Goal: Information Seeking & Learning: Find specific fact

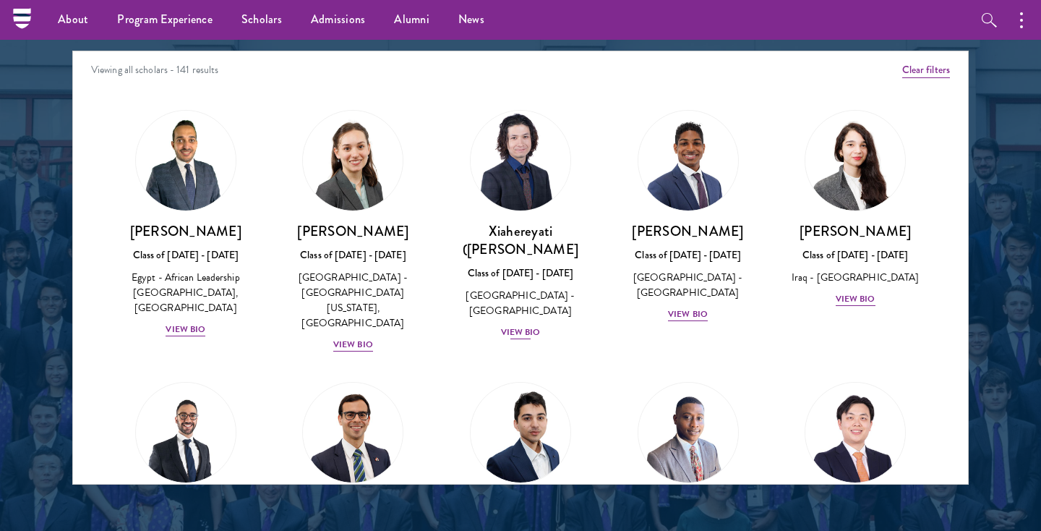
scroll to position [1752, 0]
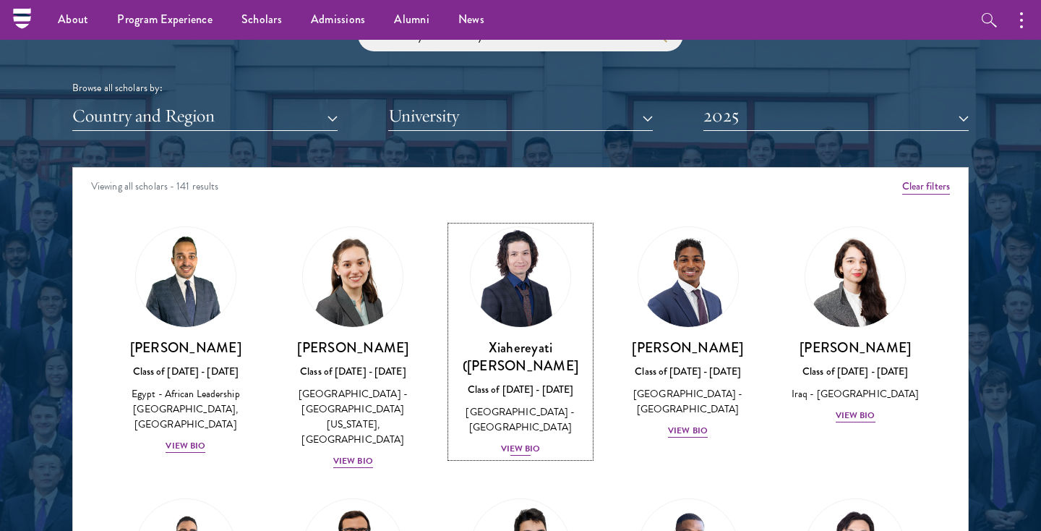
click at [476, 270] on img at bounding box center [520, 277] width 110 height 110
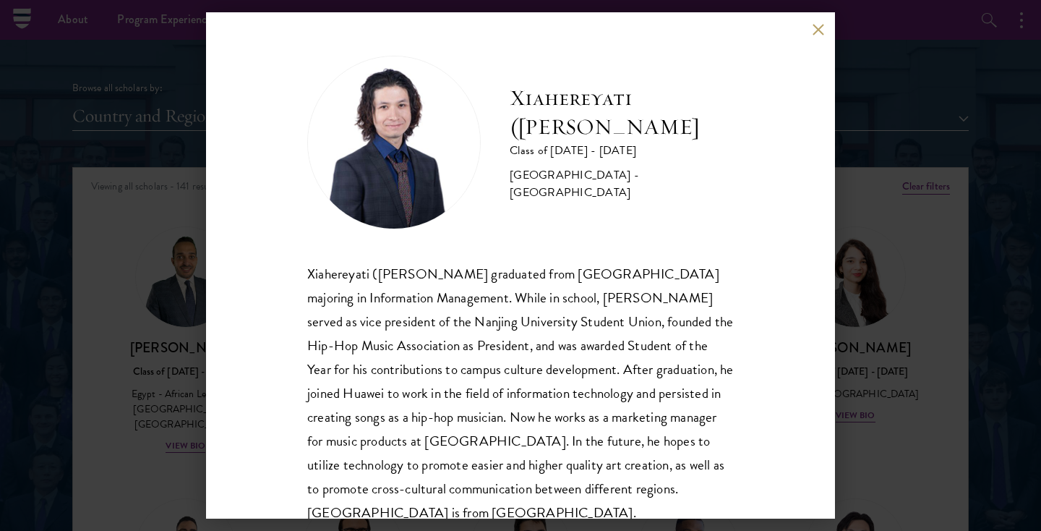
click at [881, 107] on div "Xiahereyati ([PERSON_NAME]) Ainiwaner Class of [DATE] - [DATE] [GEOGRAPHIC_DATA…" at bounding box center [520, 265] width 1041 height 531
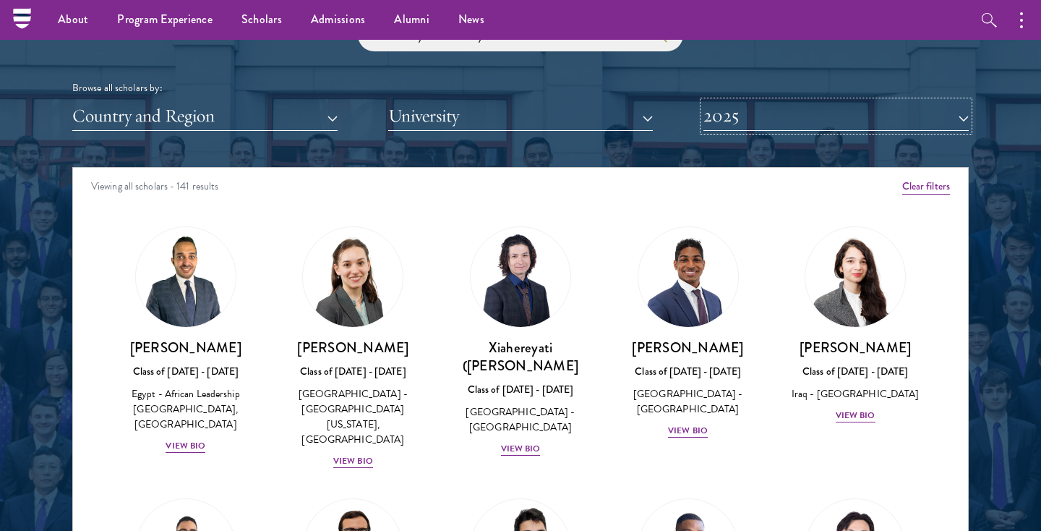
click at [781, 126] on button "2025" at bounding box center [835, 116] width 265 height 30
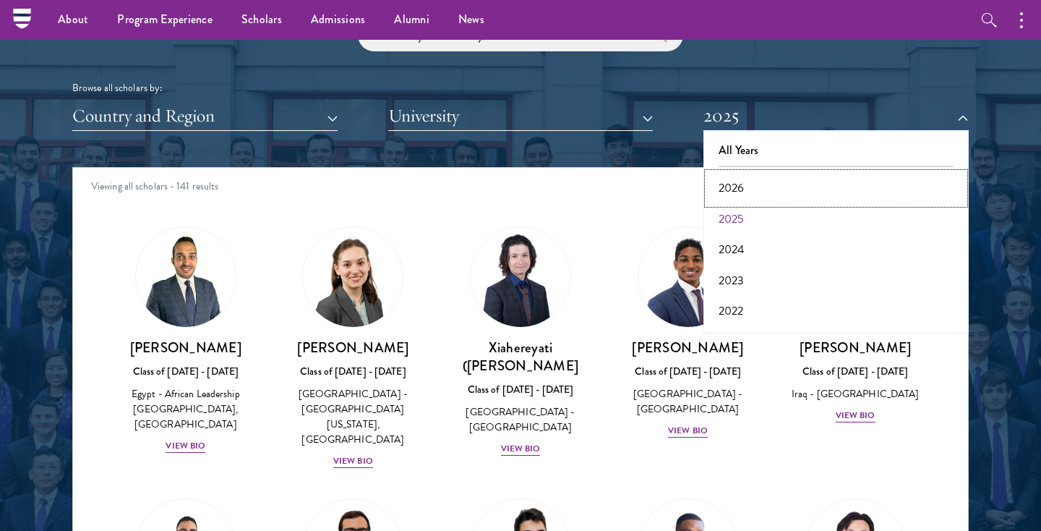
click at [739, 184] on button "2026" at bounding box center [836, 188] width 257 height 30
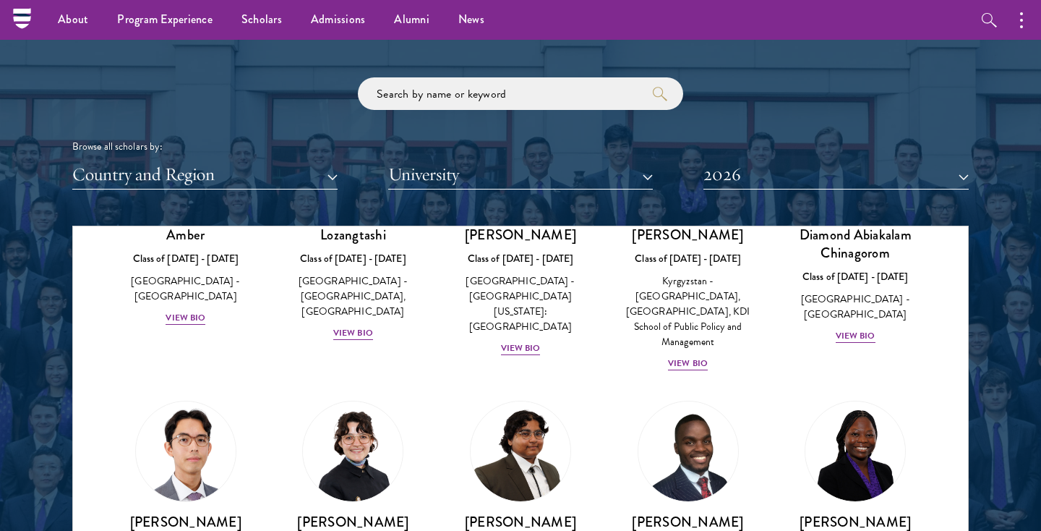
scroll to position [1667, 0]
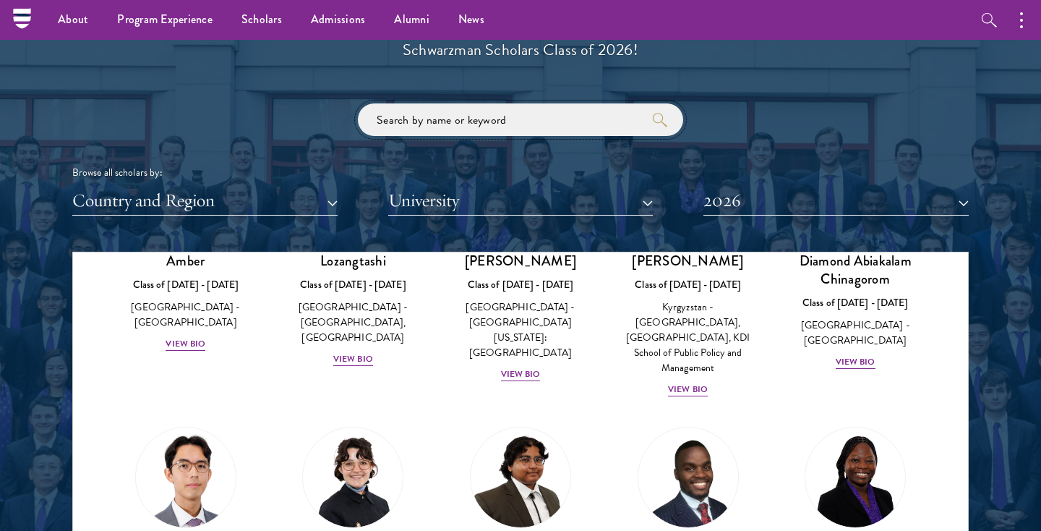
click at [543, 120] on input "search" at bounding box center [520, 119] width 325 height 33
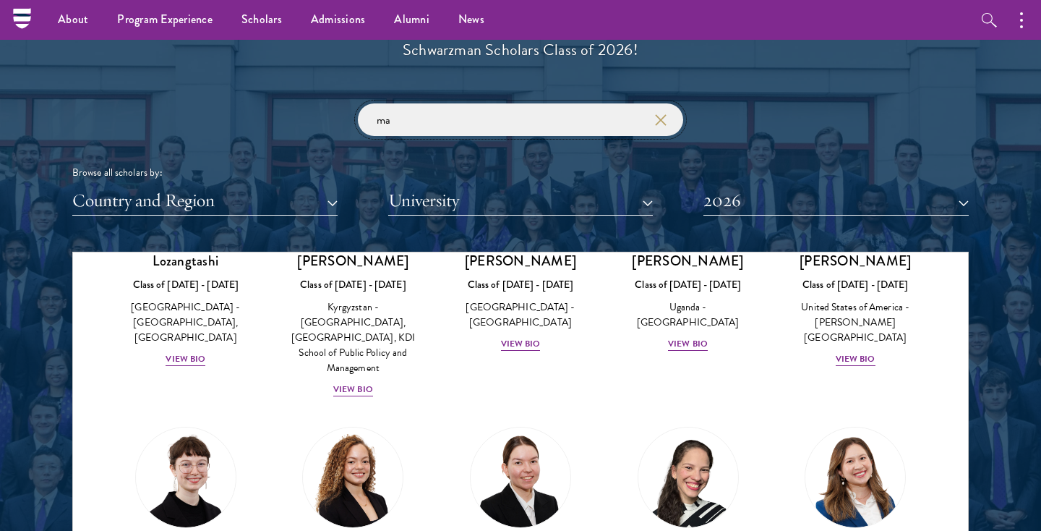
type input "ma"
click button "submit" at bounding box center [0, 0] width 0 height 0
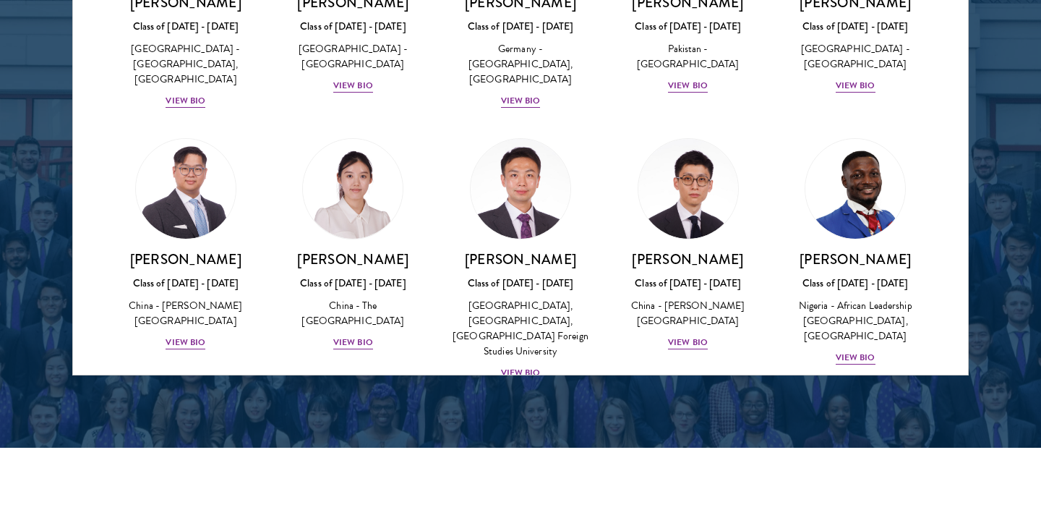
scroll to position [958, 0]
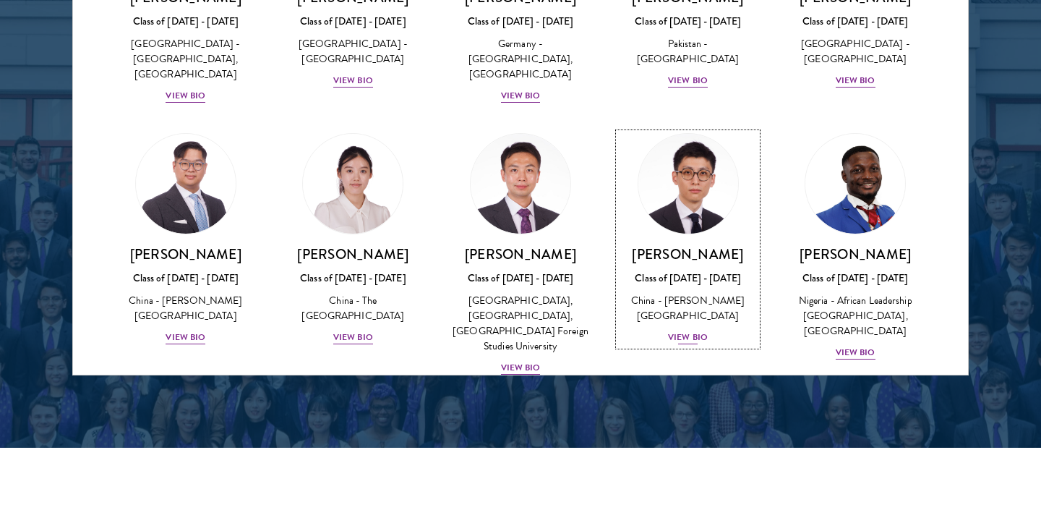
click at [684, 270] on div "Class of [DATE] - [DATE]" at bounding box center [688, 277] width 139 height 15
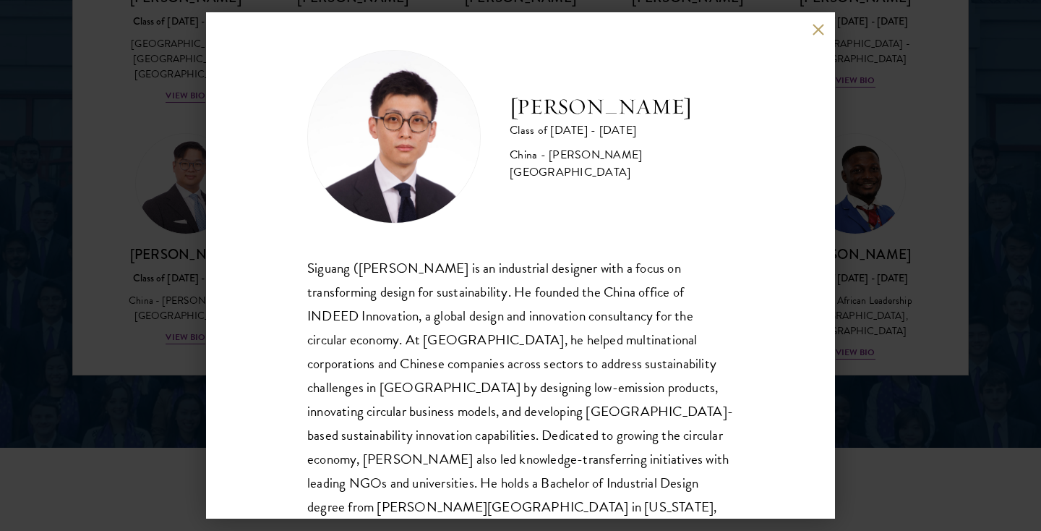
scroll to position [5, 0]
click at [818, 35] on div "[PERSON_NAME] Class of [DATE] - [DATE] [GEOGRAPHIC_DATA] - [PERSON_NAME][GEOGRA…" at bounding box center [520, 265] width 629 height 506
click at [817, 30] on button at bounding box center [818, 29] width 12 height 12
